Goal: Information Seeking & Learning: Find specific page/section

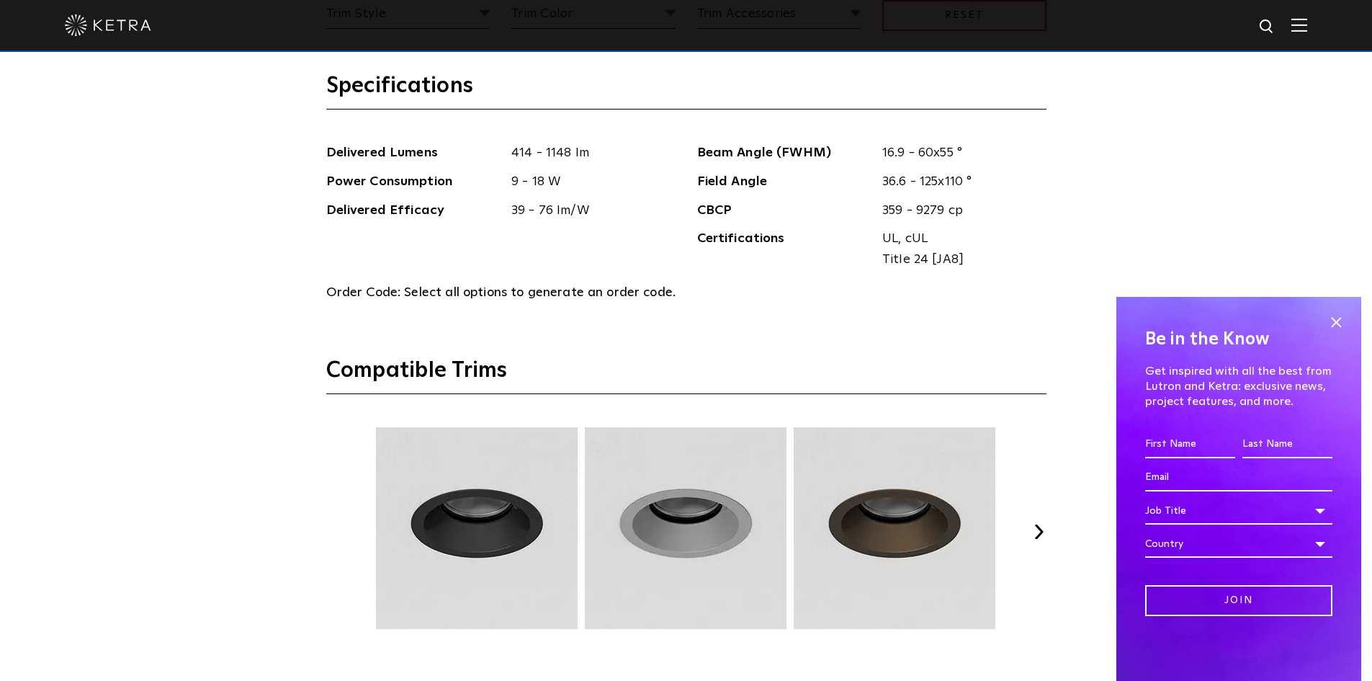
scroll to position [2161, 0]
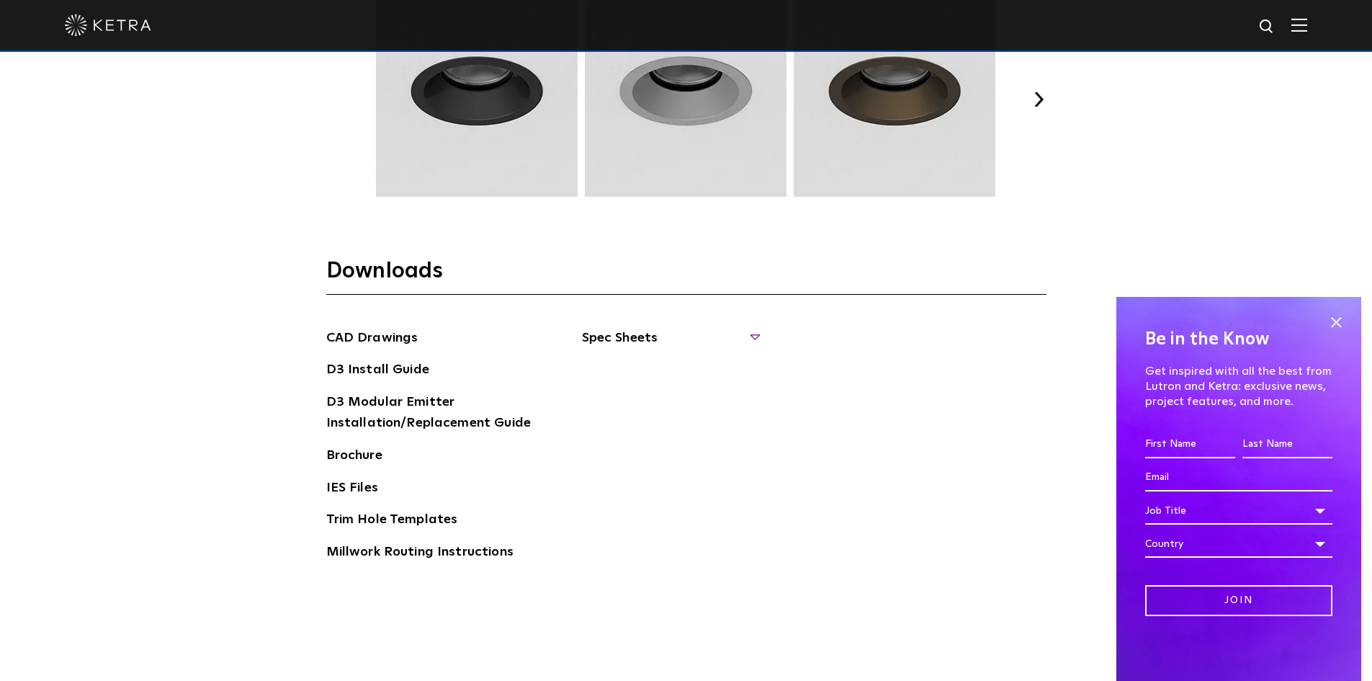
click at [741, 339] on span "Spec Sheets" at bounding box center [670, 344] width 177 height 32
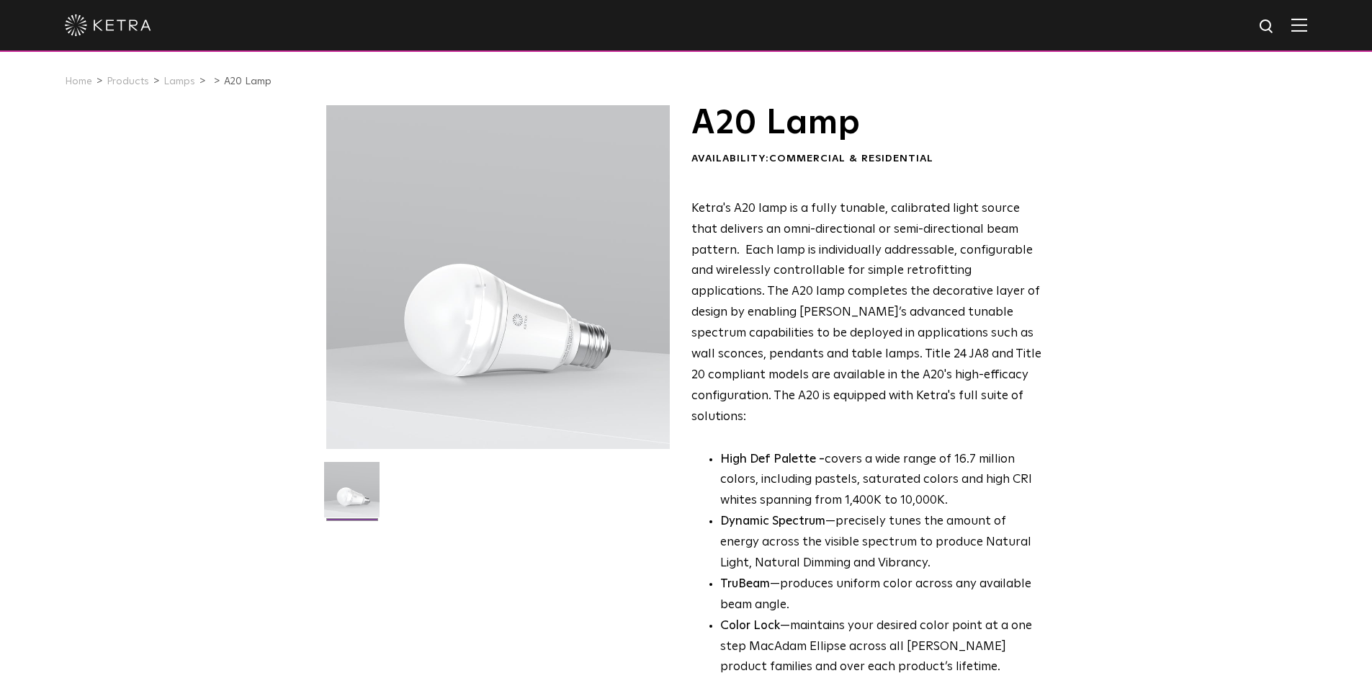
click at [847, 450] on p "High Def Palette - covers a wide range of 16.7 million colors, including pastel…" at bounding box center [881, 481] width 322 height 63
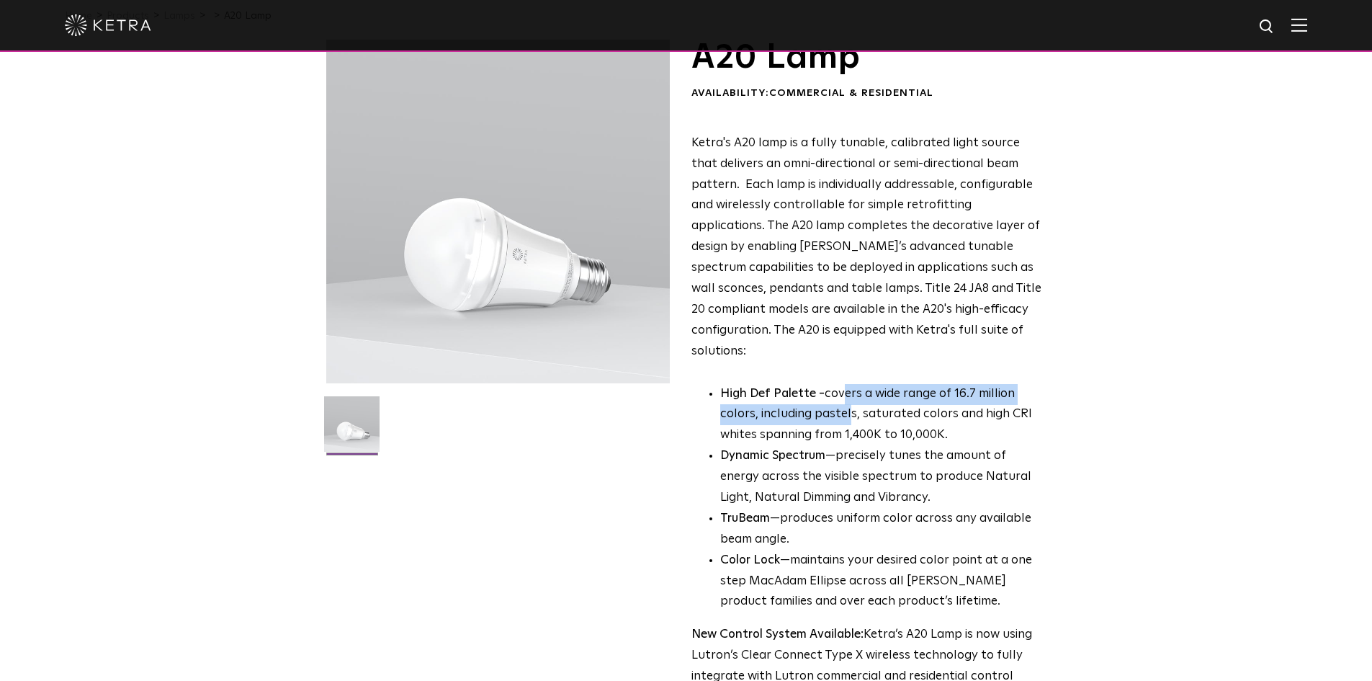
scroll to position [144, 0]
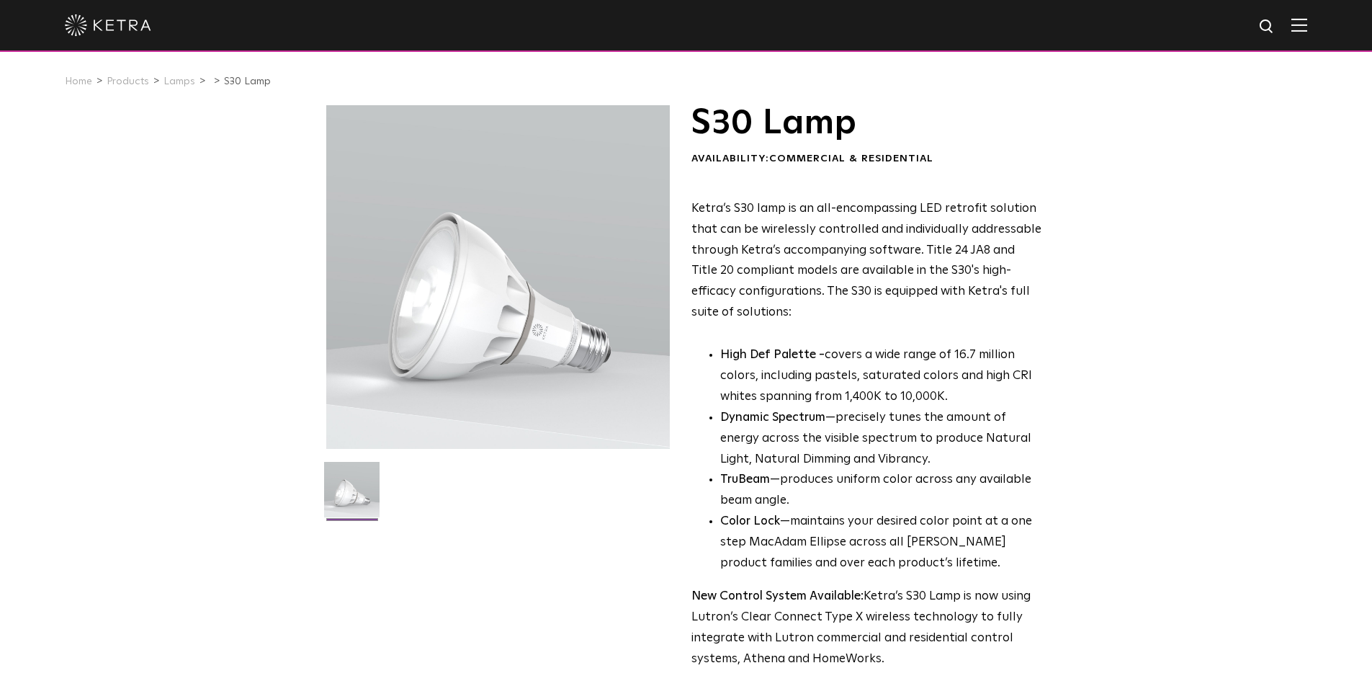
click at [1168, 295] on div "S30 Lamp Availability: Commercial & Residential Ketra’s S30 lamp is an all-enco…" at bounding box center [686, 466] width 1372 height 723
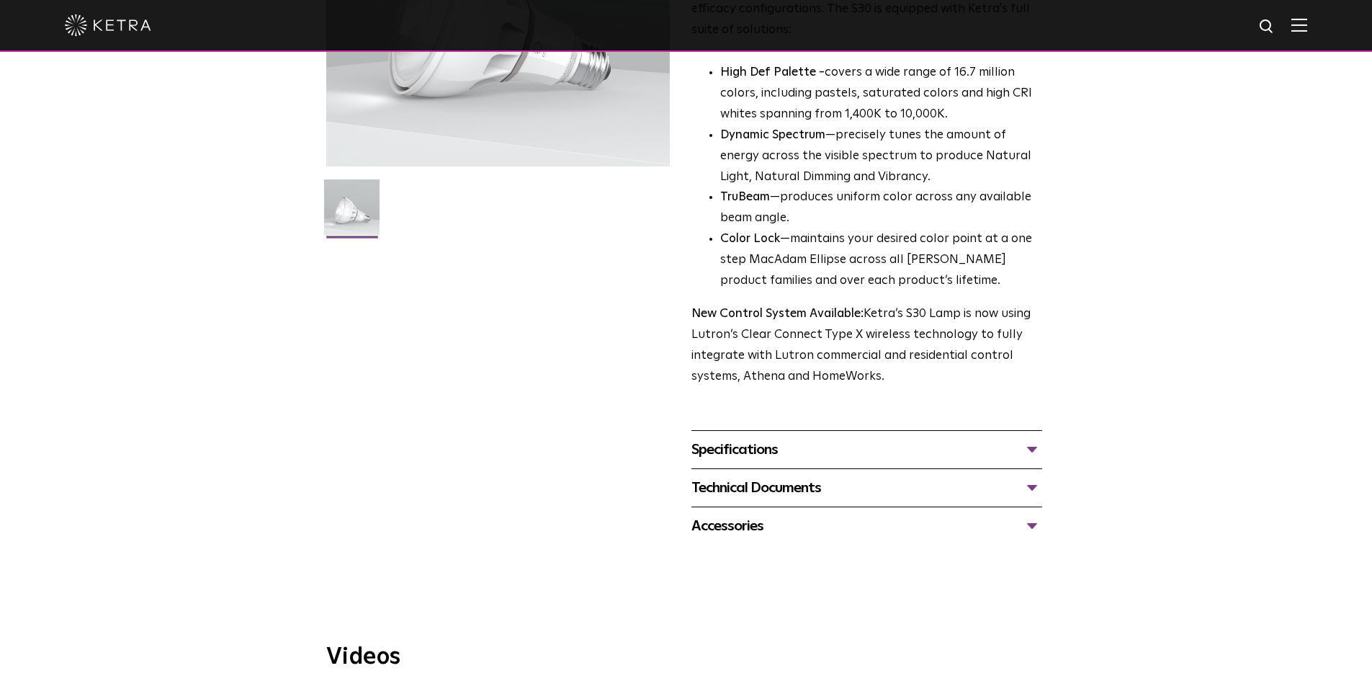
scroll to position [288, 0]
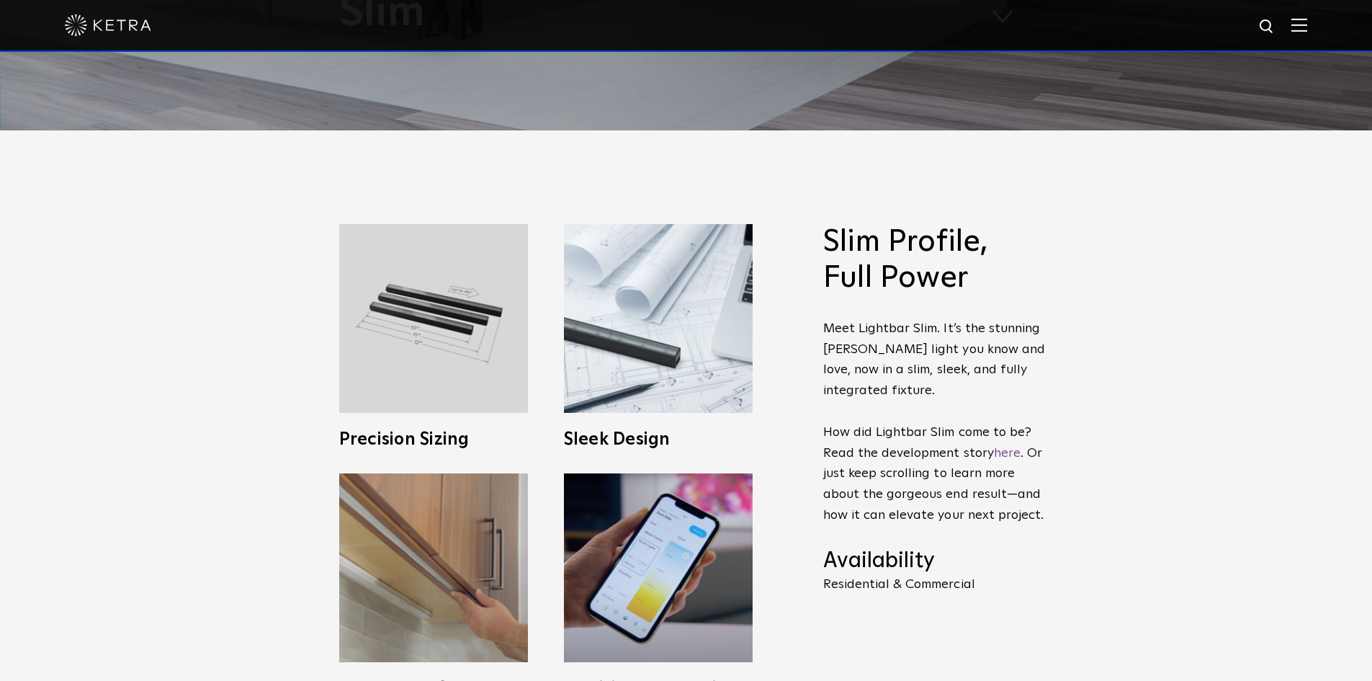
scroll to position [576, 0]
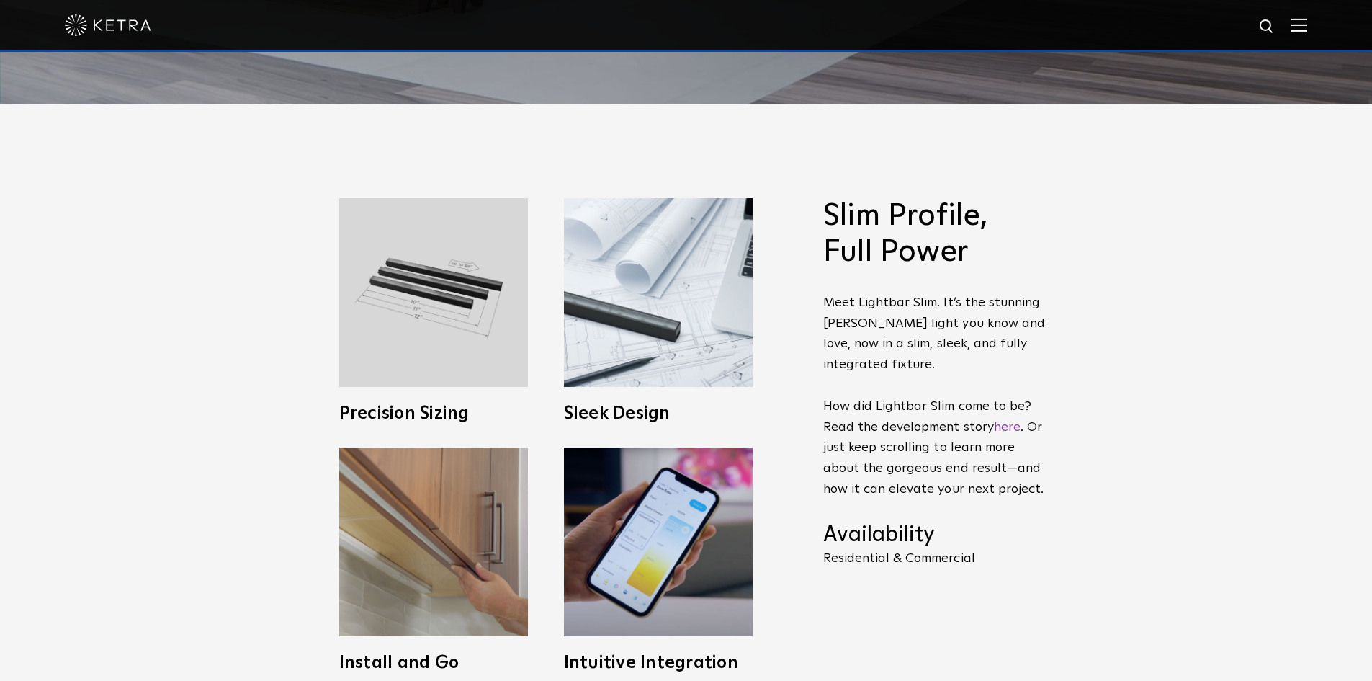
click at [244, 441] on div "Slim Profile, Full Power Meet Lightbar Slim. It’s the stunning Ketra light you …" at bounding box center [686, 434] width 1372 height 661
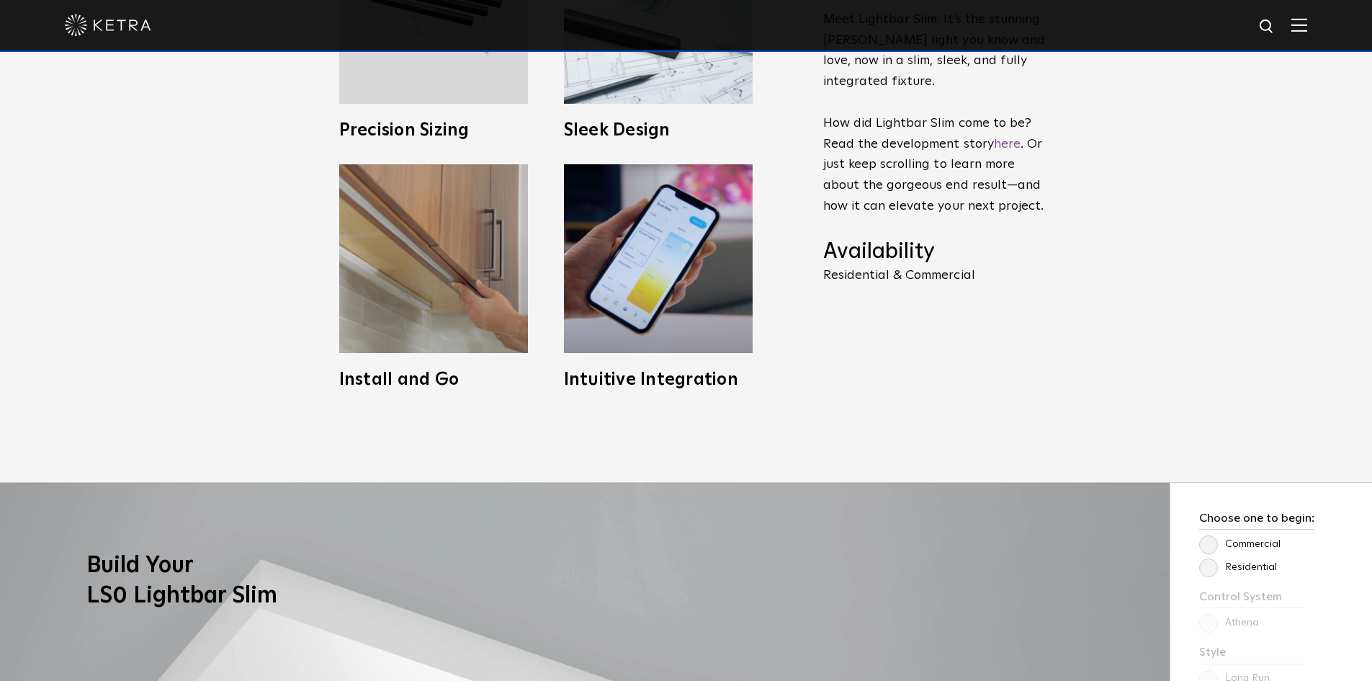
scroll to position [865, 0]
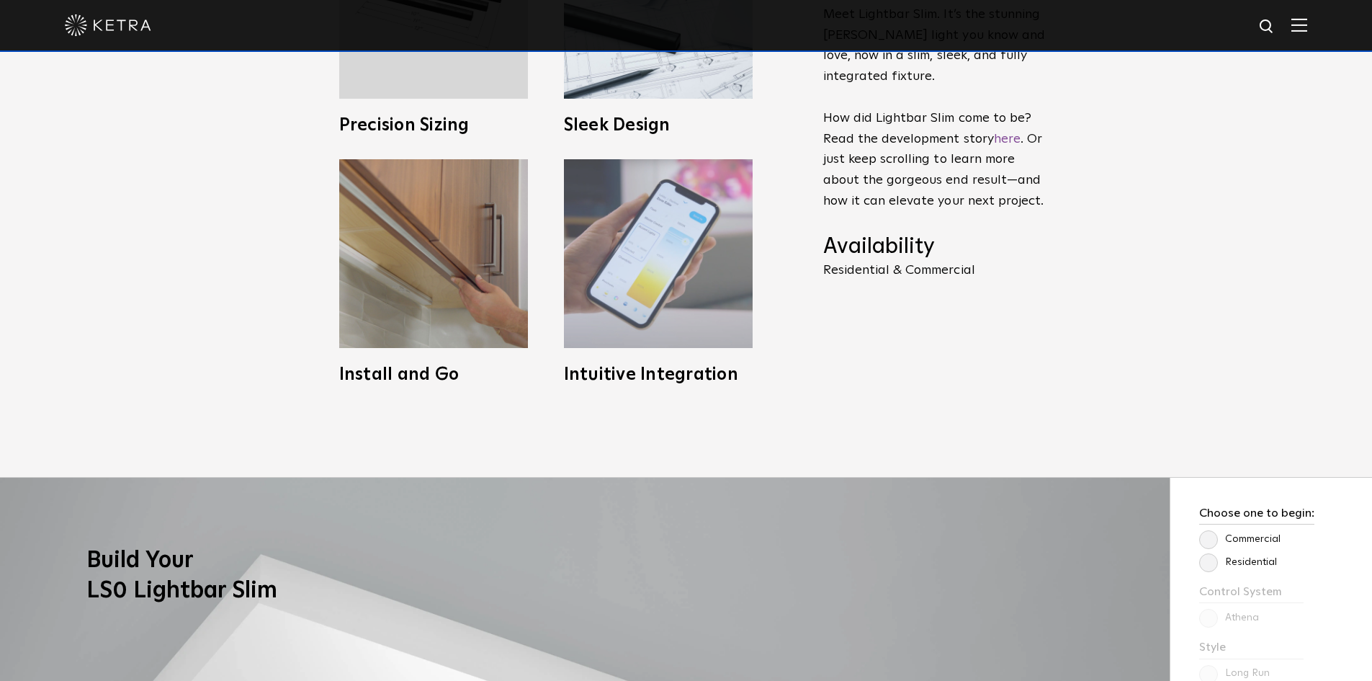
click at [622, 350] on div "Intuitive Integration Seamless integration with Lutron’s Athena and HomeWork s …" at bounding box center [658, 271] width 189 height 224
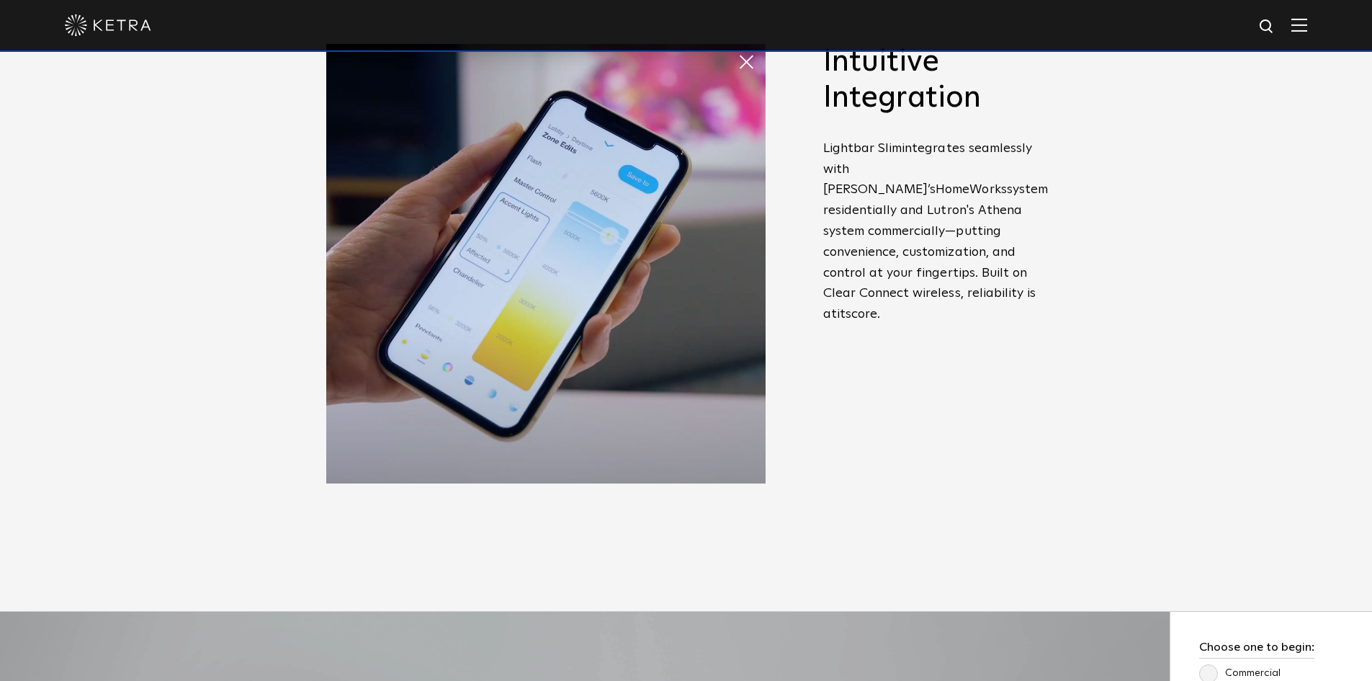
scroll to position [720, 0]
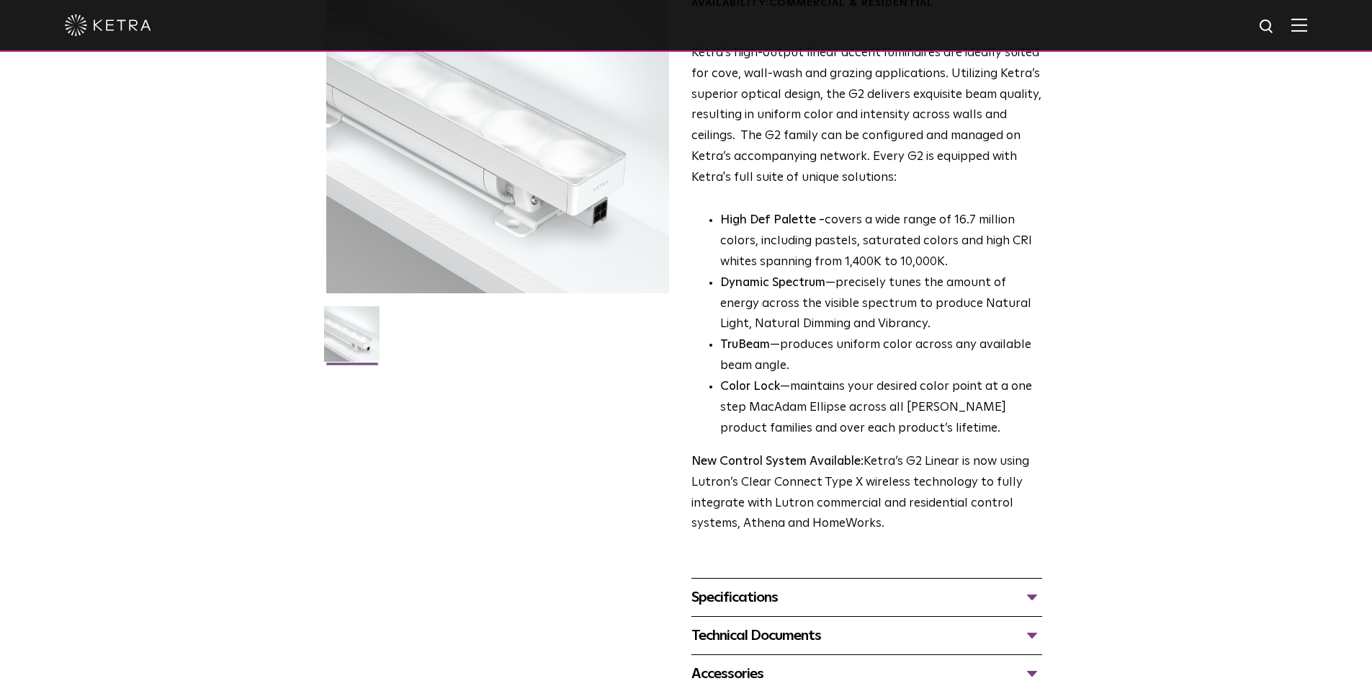
scroll to position [72, 0]
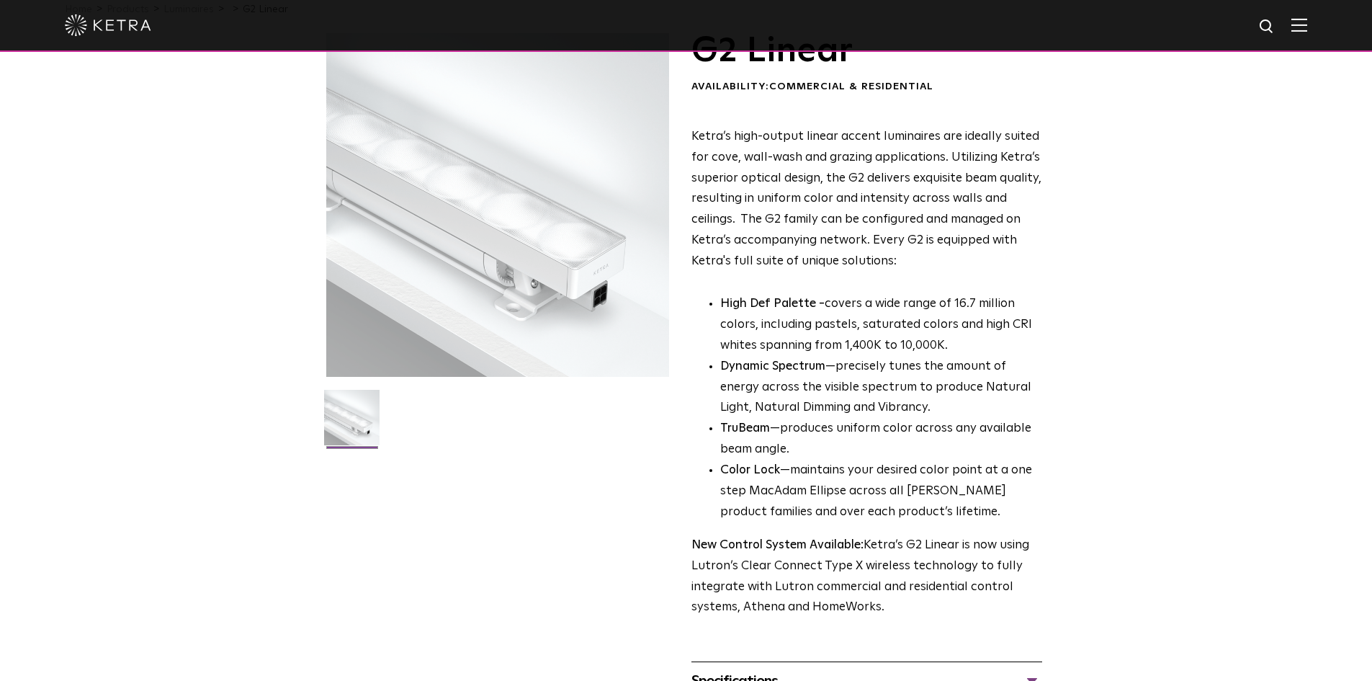
drag, startPoint x: 143, startPoint y: 346, endPoint x: 150, endPoint y: 329, distance: 18.1
click at [142, 339] on div "G2 Linear Availability: Commercial & Residential Ketra’s high-output linear acc…" at bounding box center [686, 405] width 1372 height 744
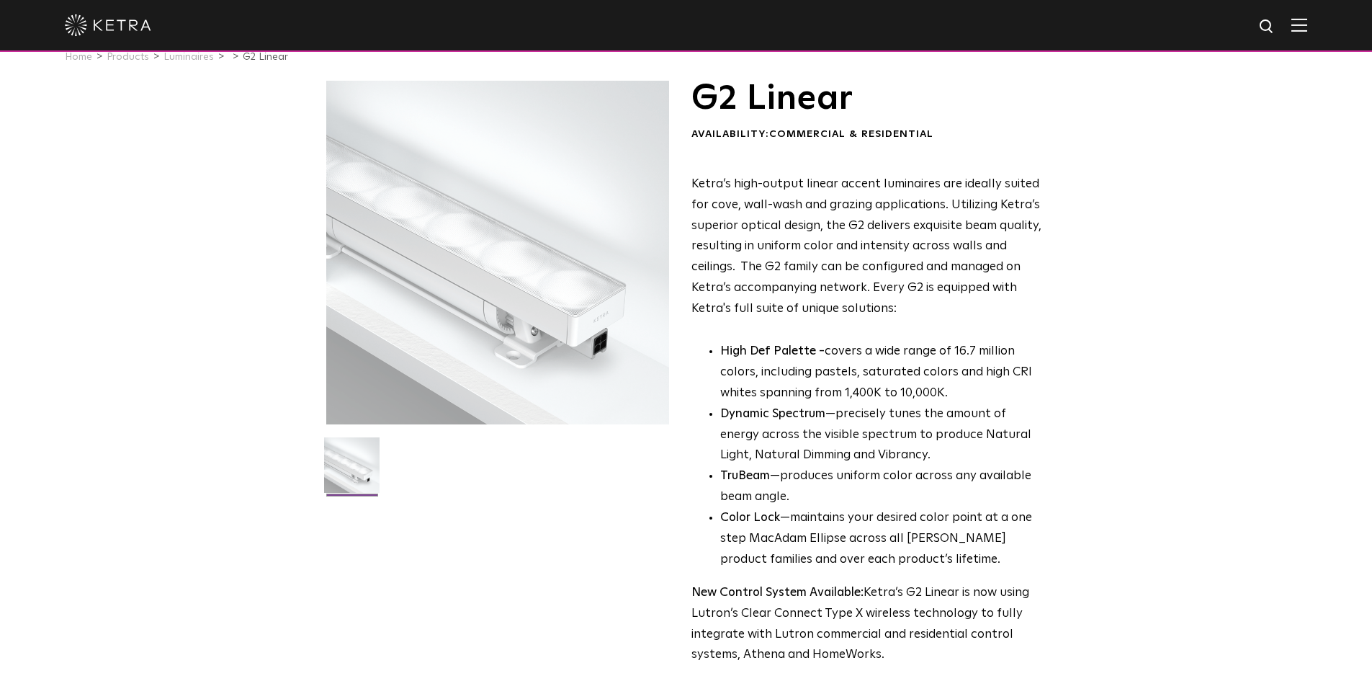
scroll to position [0, 0]
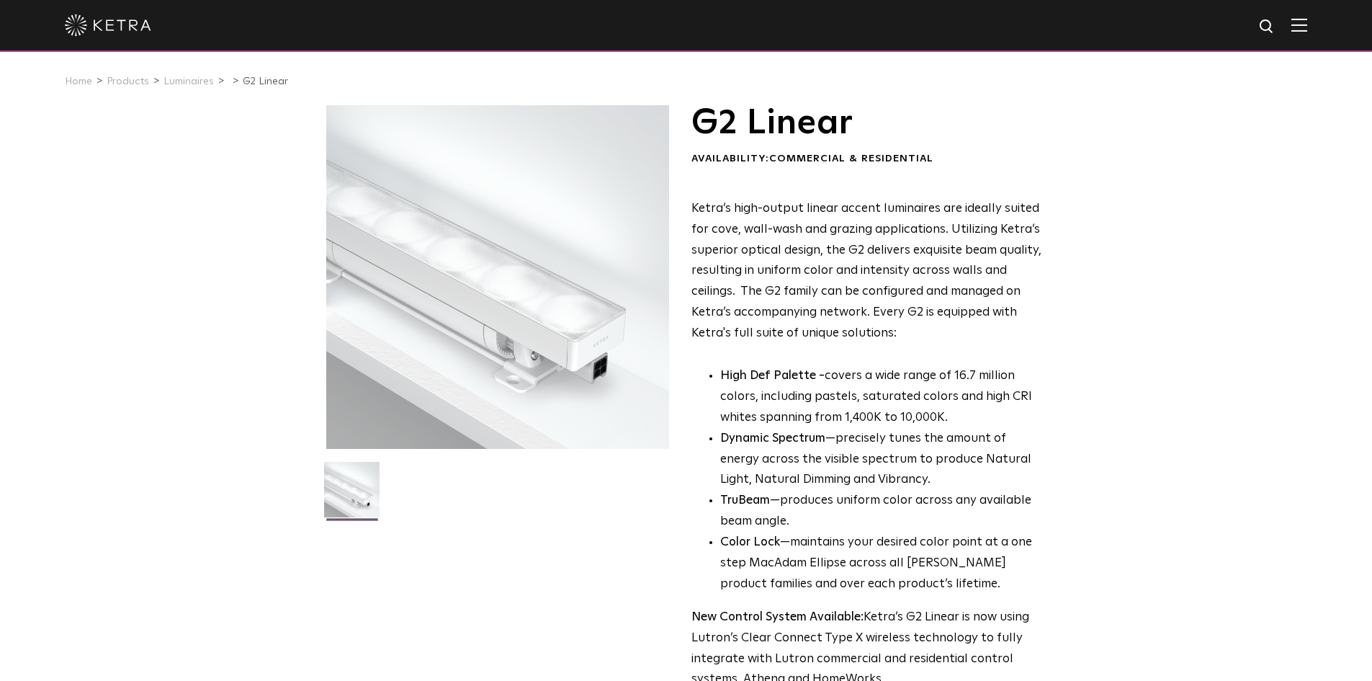
click at [219, 211] on div "G2 Linear Availability: Commercial & Residential Ketra’s high-output linear acc…" at bounding box center [686, 477] width 1372 height 744
drag, startPoint x: 94, startPoint y: 84, endPoint x: 80, endPoint y: 84, distance: 14.4
click at [93, 84] on li "Home" at bounding box center [84, 81] width 38 height 21
click at [80, 84] on link "Home" at bounding box center [78, 81] width 27 height 10
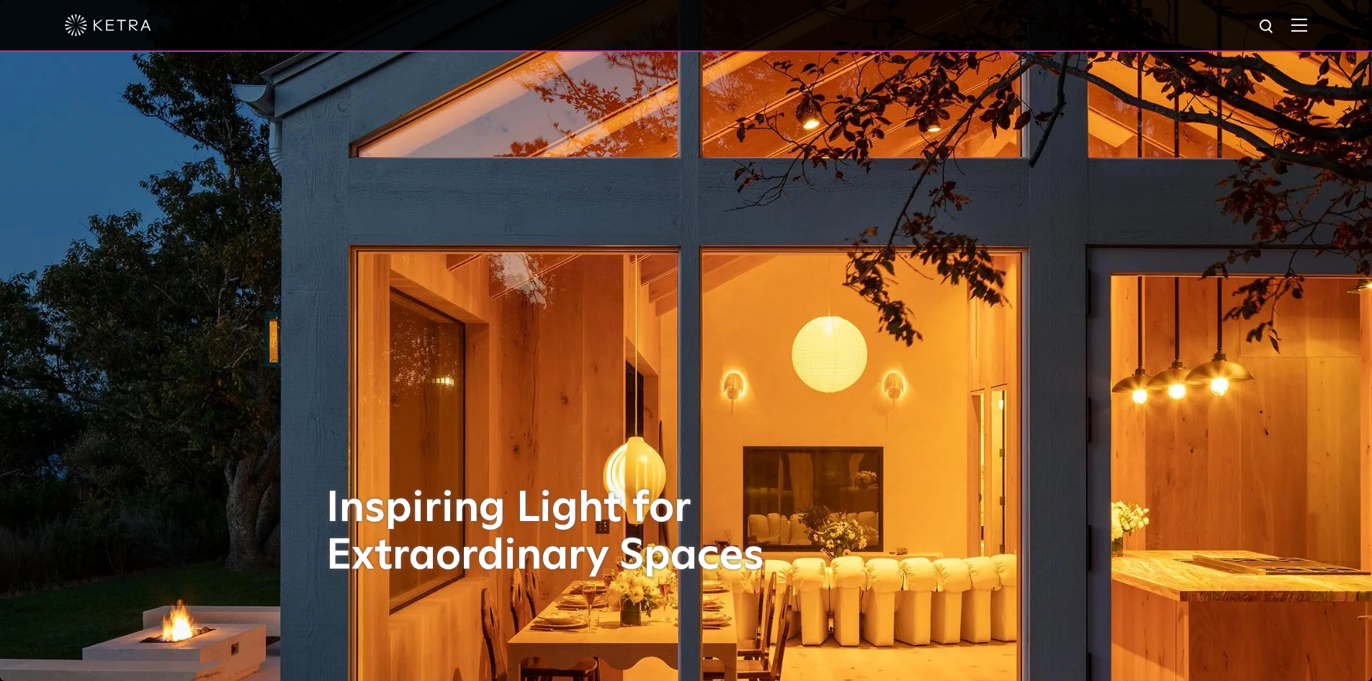
click at [1269, 22] on img at bounding box center [1268, 27] width 18 height 18
type input "Homeworks"
click at [1222, 16] on button "Search" at bounding box center [1233, 27] width 22 height 22
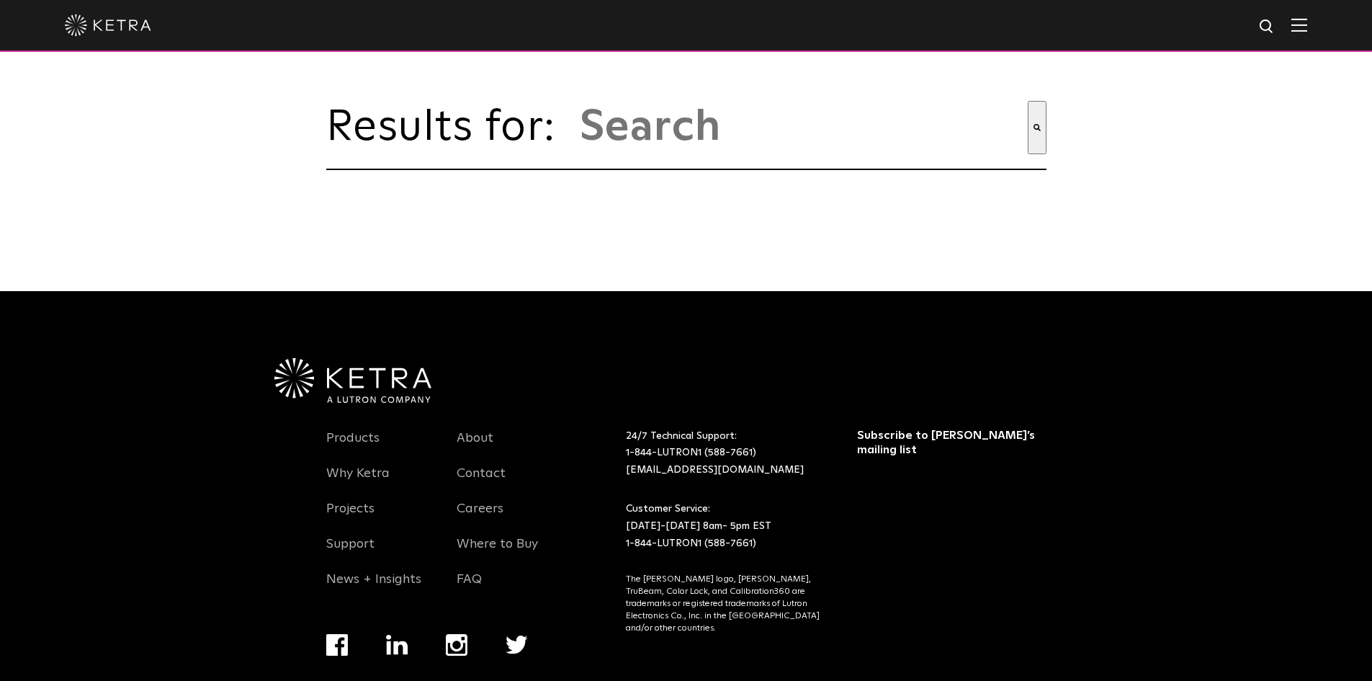
type input "homeworks"
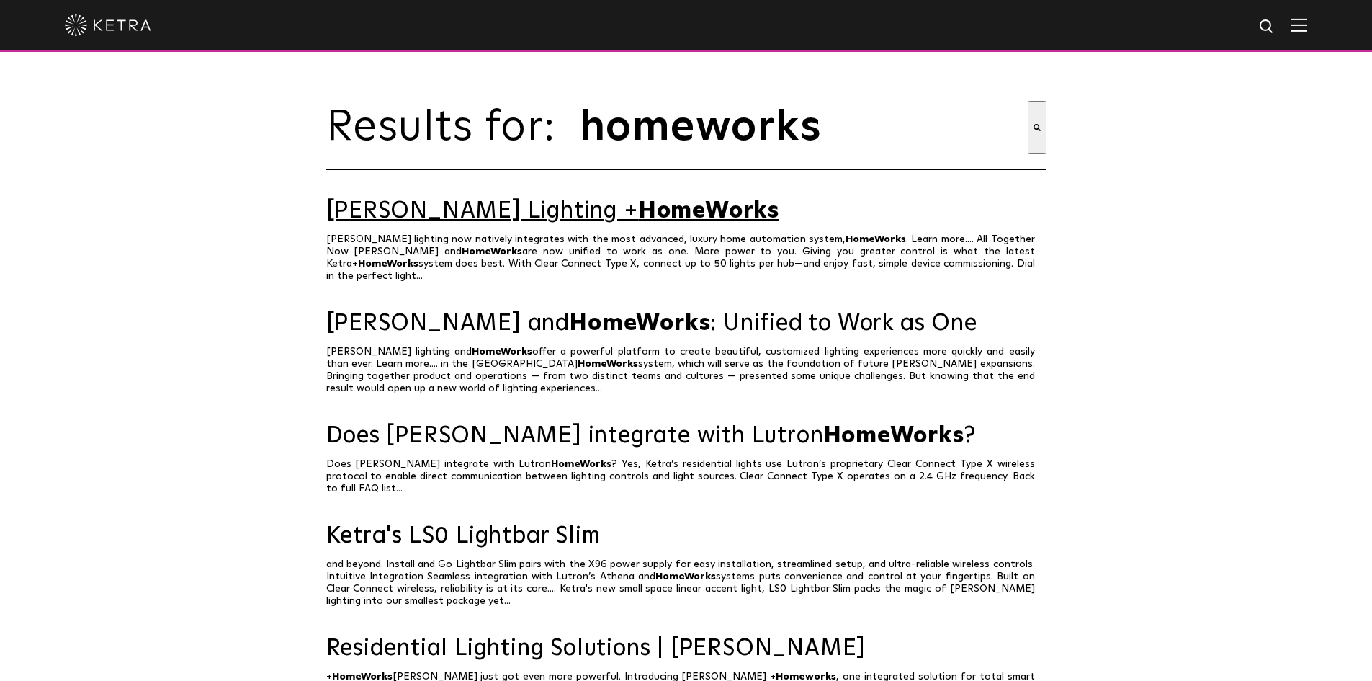
click at [494, 224] on link "[PERSON_NAME] Lighting + HomeWorks" at bounding box center [686, 211] width 720 height 25
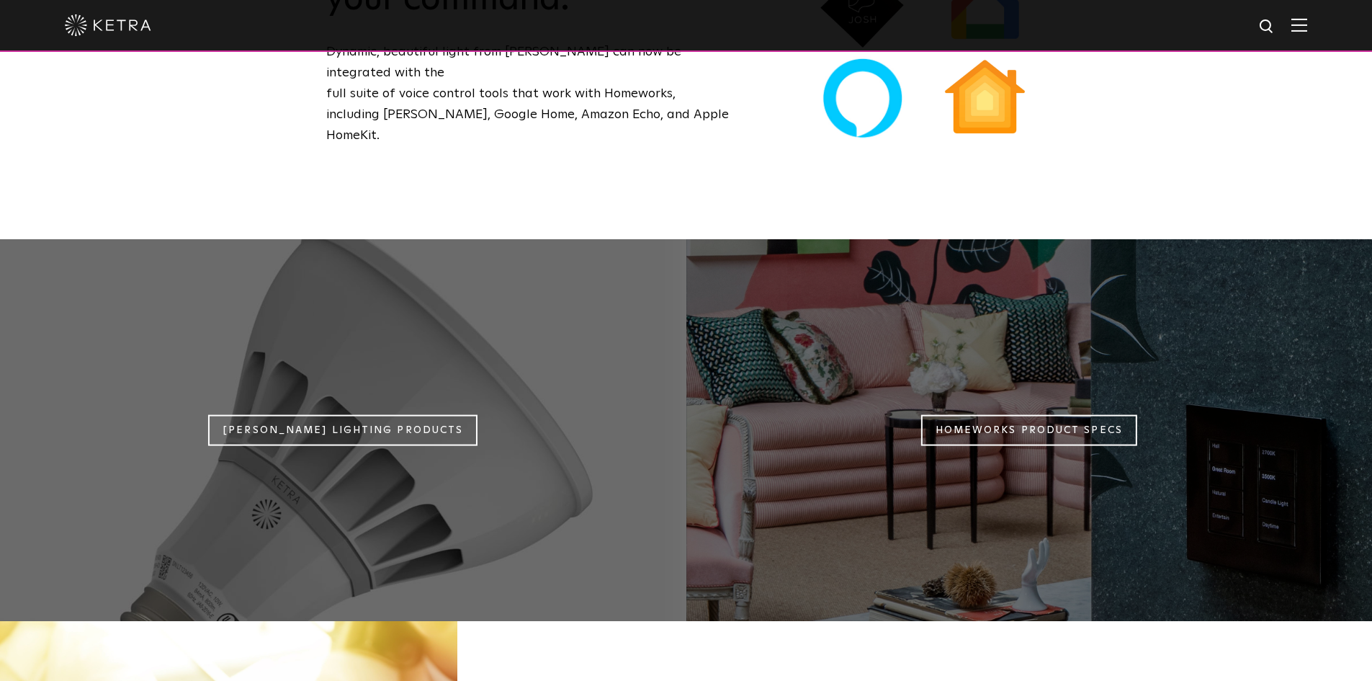
scroll to position [972, 0]
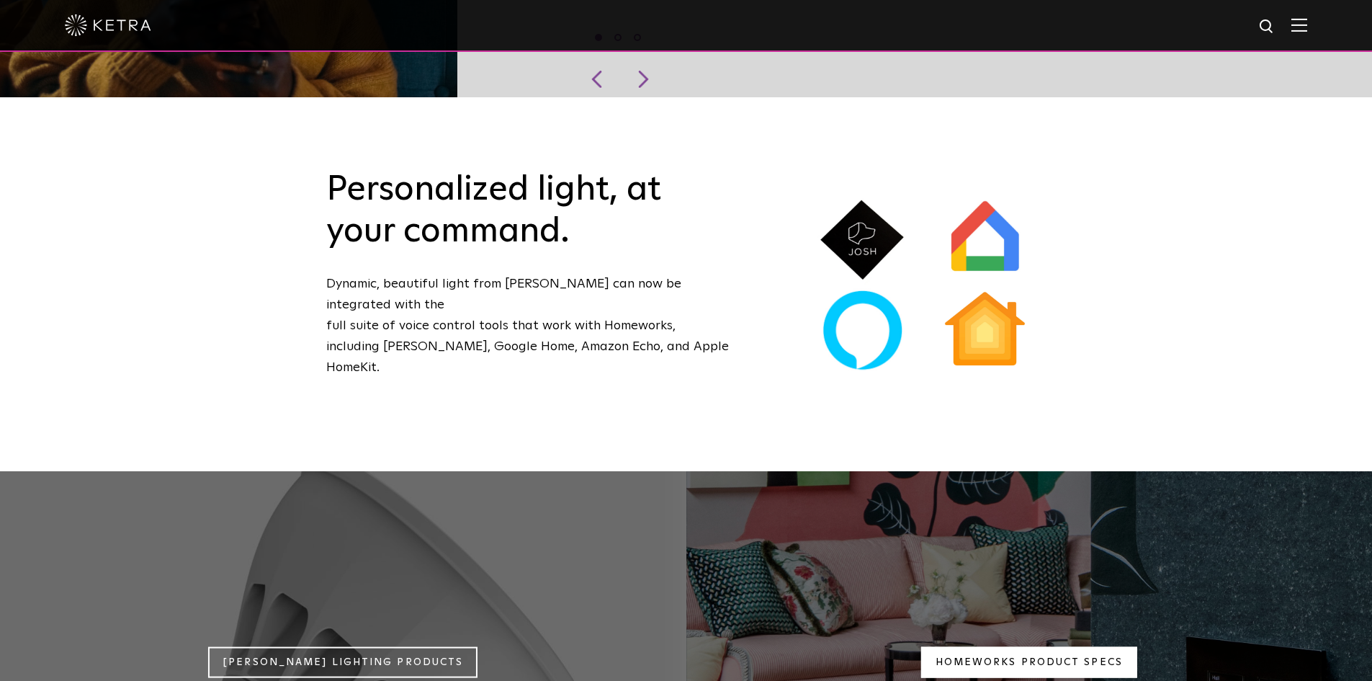
click at [968, 647] on link "Homeworks Product Specs" at bounding box center [1029, 662] width 216 height 31
